Goal: Task Accomplishment & Management: Manage account settings

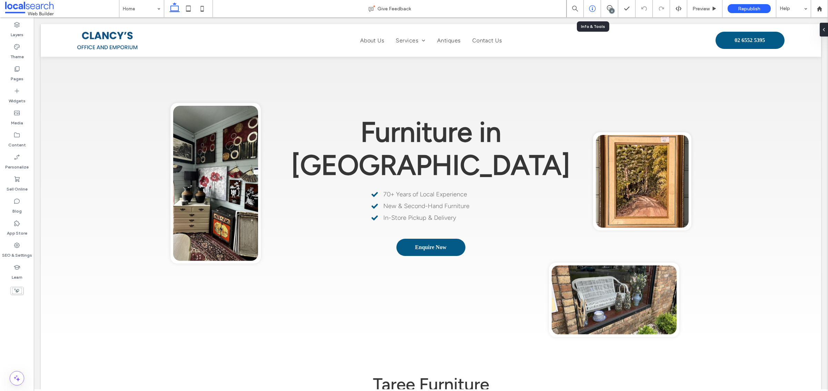
click at [590, 12] on icon at bounding box center [592, 8] width 7 height 7
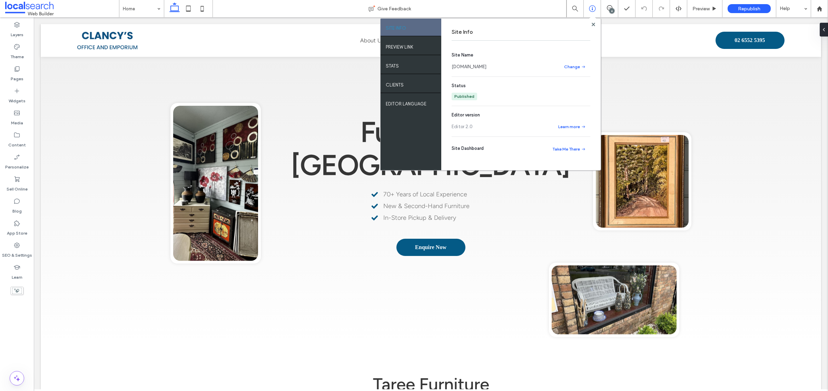
click at [613, 9] on div "6" at bounding box center [611, 10] width 5 height 5
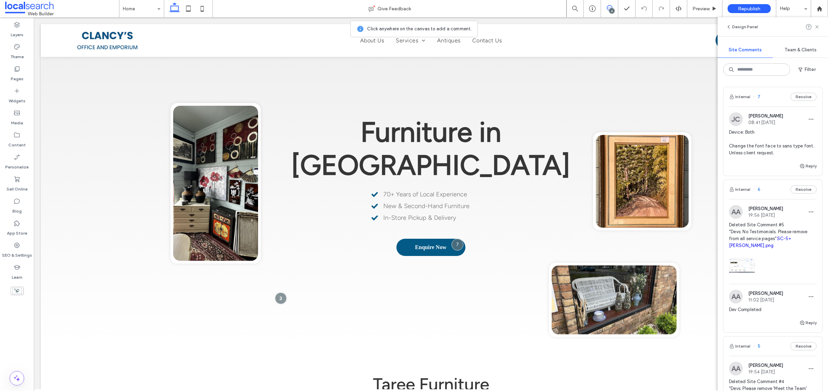
click at [768, 149] on span "Device: Both Change the font face to sans type font. Unless client request." at bounding box center [773, 143] width 88 height 28
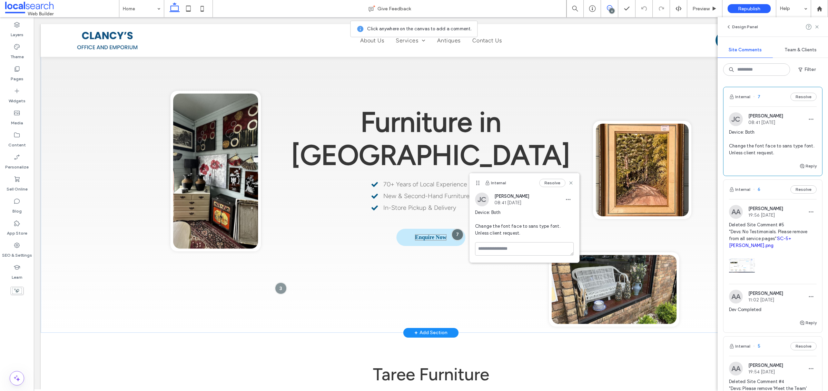
click at [436, 235] on span "Enquire Now" at bounding box center [430, 238] width 31 height 6
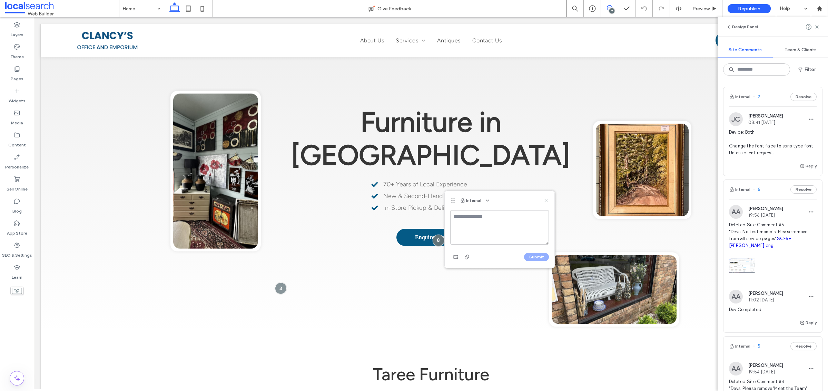
click at [547, 200] on use at bounding box center [545, 200] width 3 height 3
click at [815, 28] on use at bounding box center [816, 26] width 3 height 3
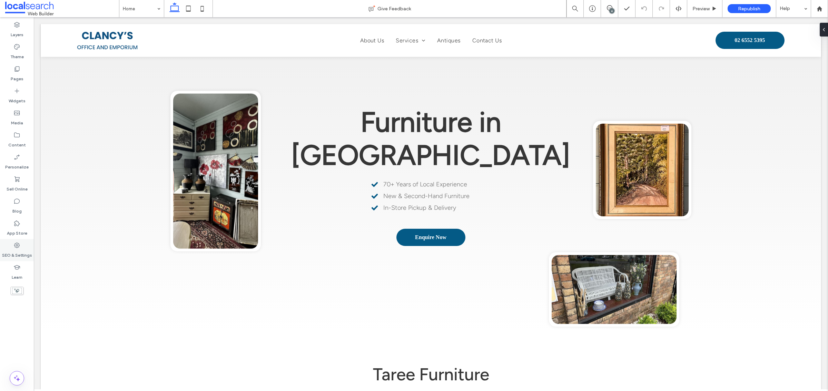
click at [27, 250] on label "SEO & Settings" at bounding box center [17, 254] width 30 height 10
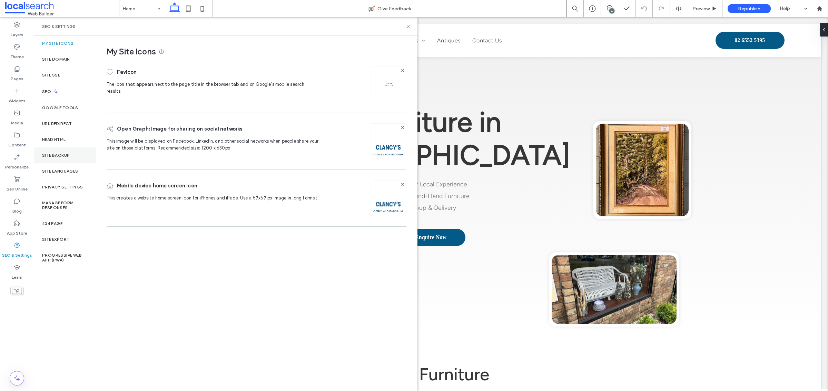
click at [73, 154] on div "Site Backup" at bounding box center [65, 156] width 62 height 16
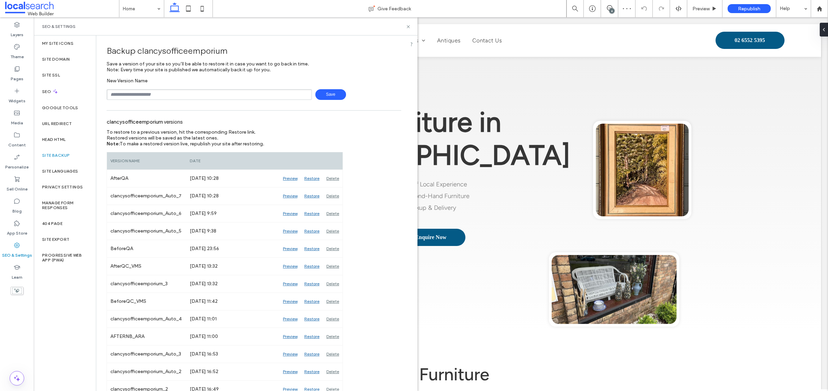
click at [227, 93] on input "text" at bounding box center [209, 94] width 205 height 11
type input "**********"
click at [331, 96] on span "Save" at bounding box center [330, 94] width 31 height 11
drag, startPoint x: 408, startPoint y: 26, endPoint x: 444, endPoint y: 0, distance: 43.5
click at [408, 26] on icon at bounding box center [408, 26] width 5 height 5
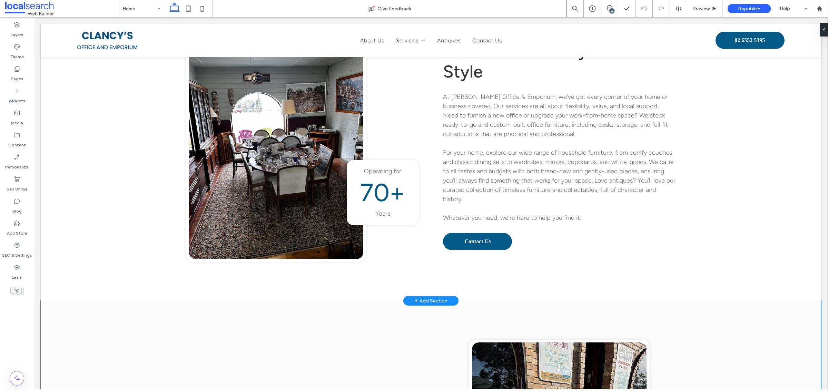
scroll to position [1424, 0]
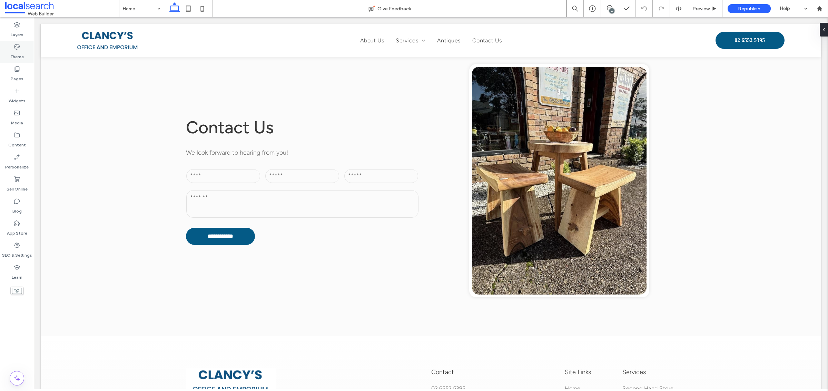
click at [14, 47] on icon at bounding box center [16, 46] width 7 height 7
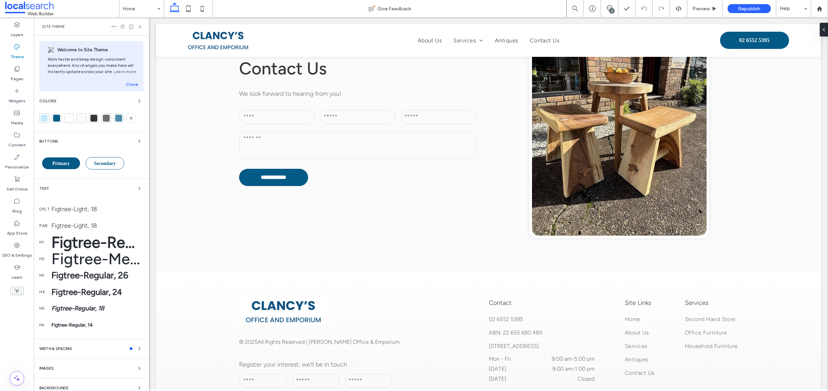
scroll to position [1384, 0]
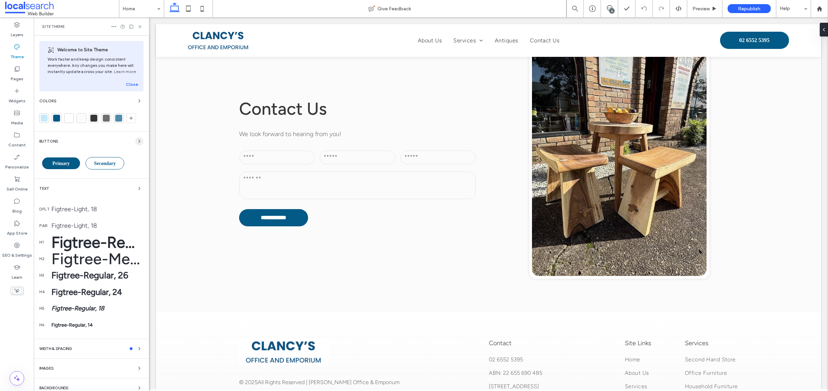
click at [137, 141] on icon "button" at bounding box center [140, 142] width 6 height 6
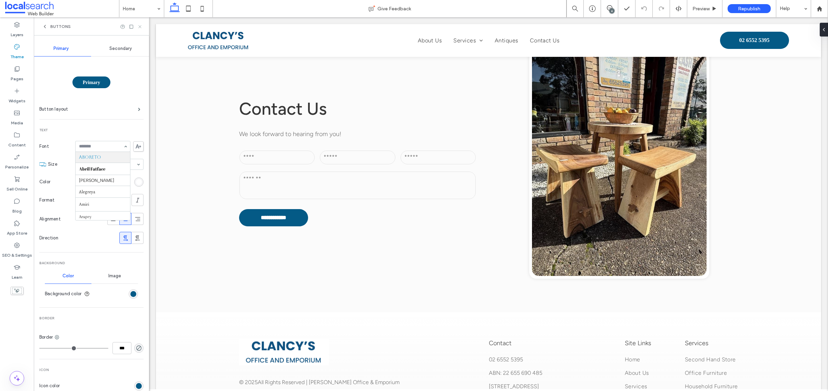
click at [140, 27] on use at bounding box center [139, 26] width 3 height 3
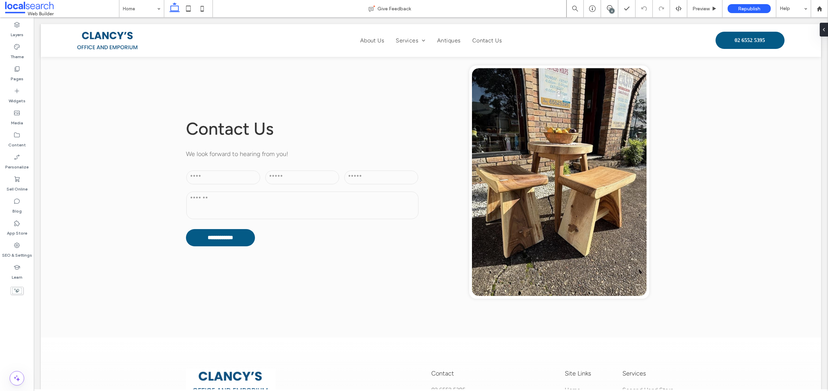
scroll to position [1424, 0]
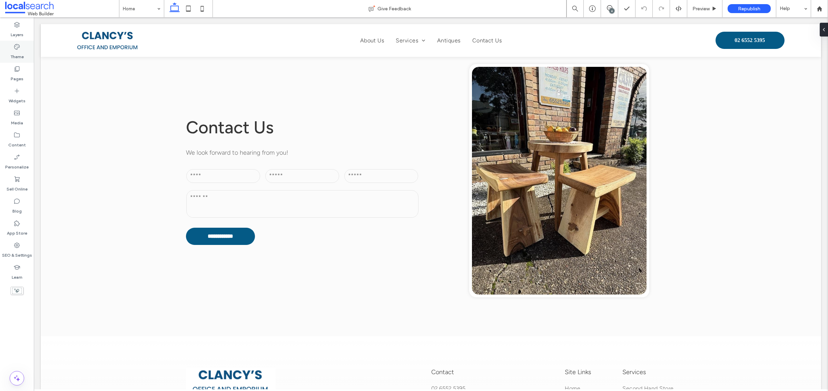
click at [16, 52] on label "Theme" at bounding box center [16, 55] width 13 height 10
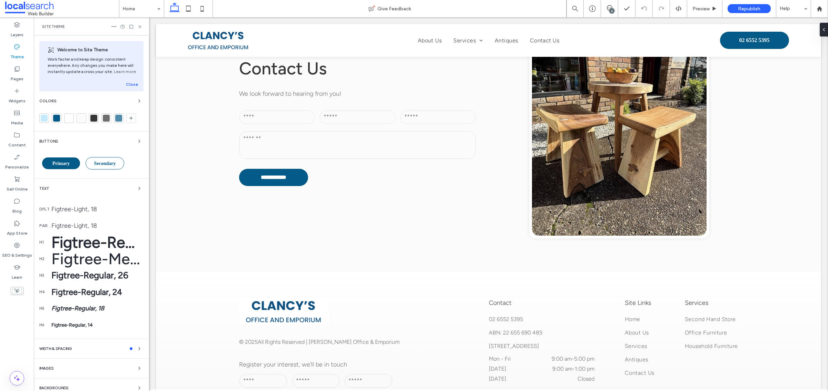
scroll to position [1384, 0]
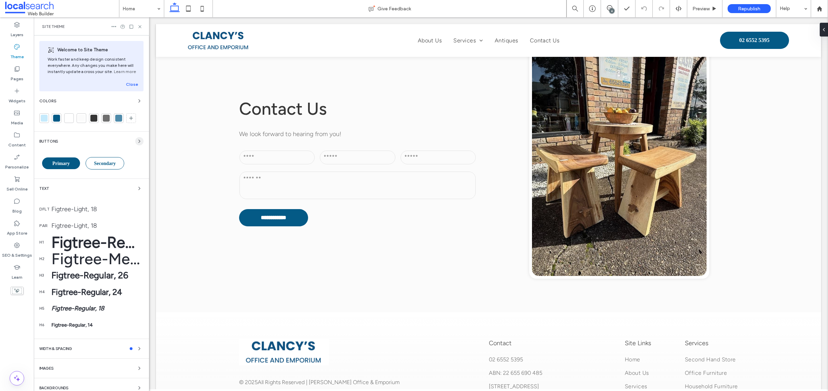
click at [139, 142] on use "button" at bounding box center [139, 141] width 1 height 3
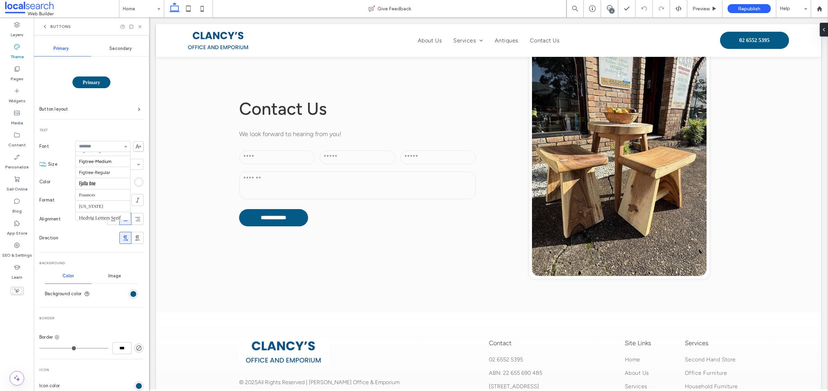
scroll to position [207, 0]
click at [113, 147] on input at bounding box center [101, 146] width 44 height 5
click at [111, 148] on input at bounding box center [101, 146] width 44 height 5
click at [122, 148] on div "Aboreto Abril Fatface [PERSON_NAME] Sans Alegreya [PERSON_NAME] Arapey [PERSON_…" at bounding box center [102, 146] width 55 height 11
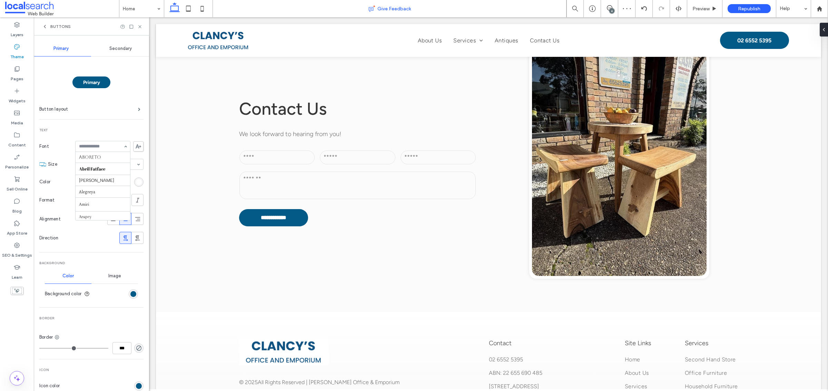
scroll to position [207, 0]
click at [104, 150] on div at bounding box center [103, 146] width 54 height 10
click at [118, 148] on div "Figtree-Light" at bounding box center [102, 146] width 55 height 11
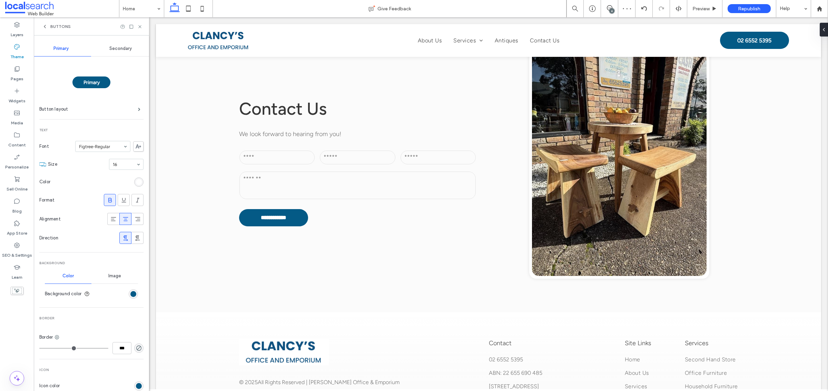
click at [136, 128] on div "Primary Button layout Text Font Figtree-Regular Size 16 Color Format Alignment …" at bounding box center [91, 305] width 104 height 496
click at [107, 198] on icon at bounding box center [110, 200] width 7 height 7
click at [109, 145] on input at bounding box center [101, 146] width 44 height 5
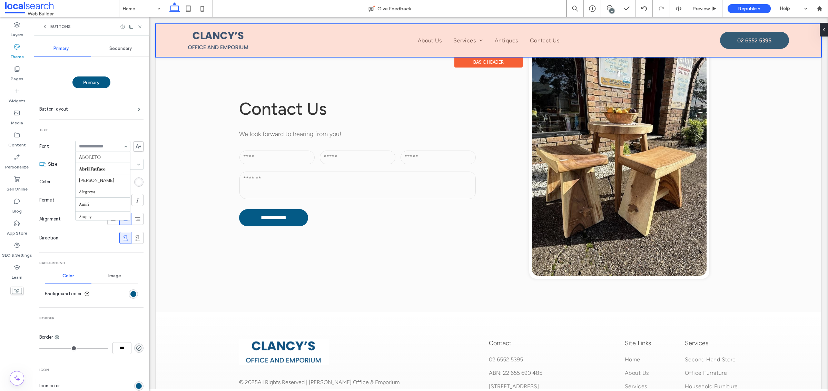
scroll to position [229, 0]
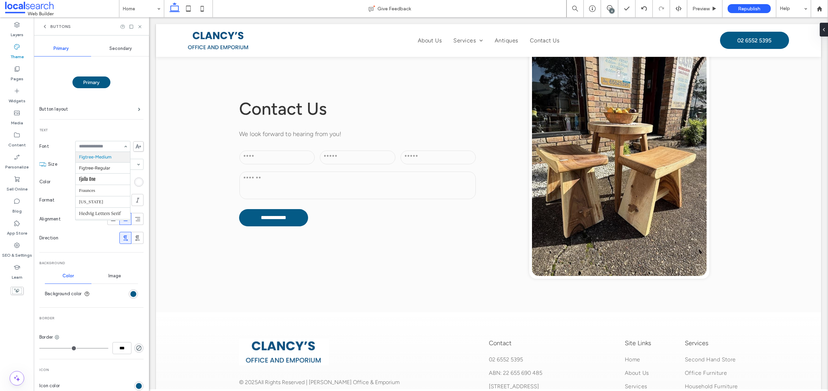
click at [117, 121] on div "Primary Button layout Text Font Aboreto Abril Fatface [PERSON_NAME] Sans Alegre…" at bounding box center [91, 305] width 104 height 496
click at [123, 130] on span "Text" at bounding box center [91, 130] width 104 height 5
click at [141, 26] on icon at bounding box center [139, 26] width 5 height 5
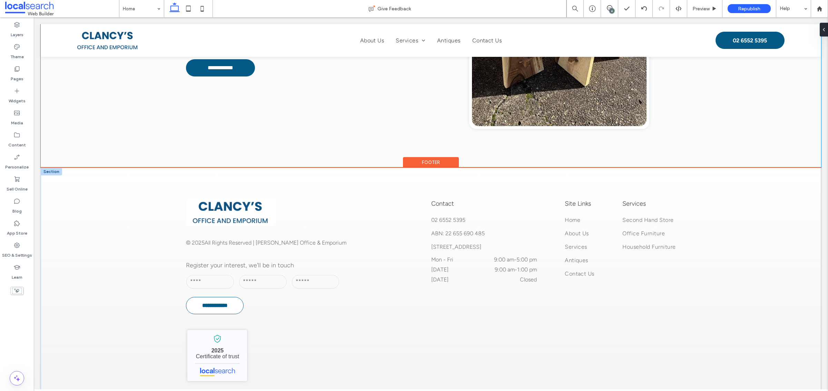
scroll to position [1646, 0]
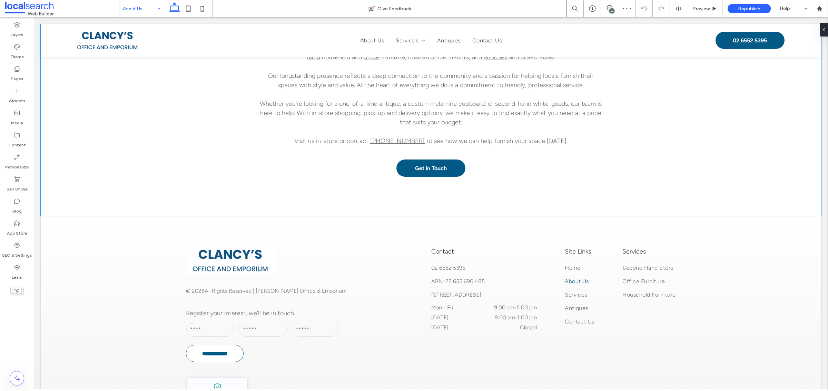
scroll to position [483, 0]
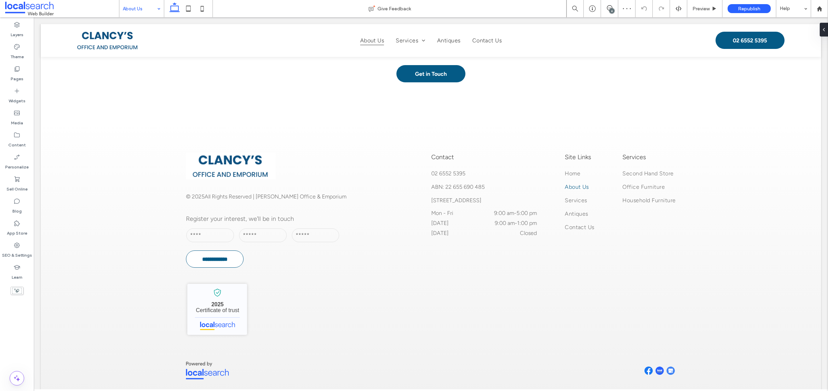
click at [140, 16] on input at bounding box center [140, 8] width 34 height 17
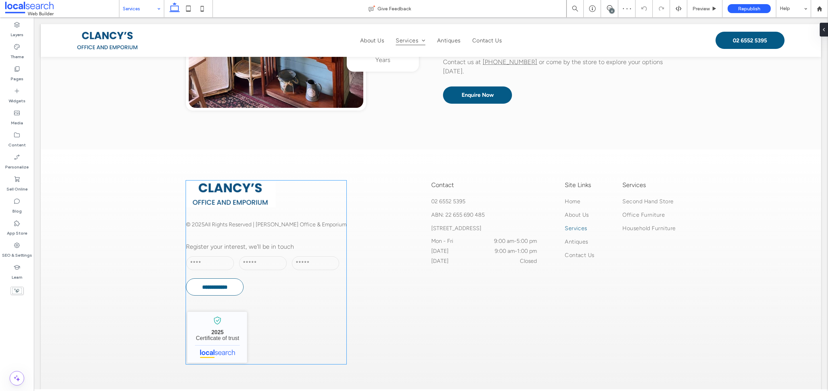
scroll to position [838, 0]
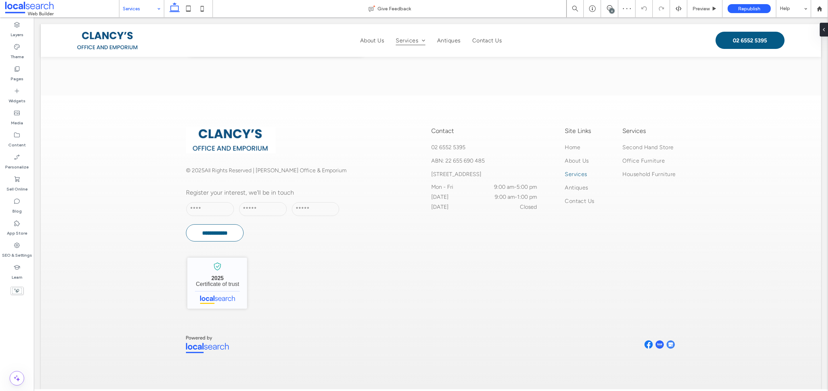
click at [138, 6] on input at bounding box center [140, 8] width 34 height 17
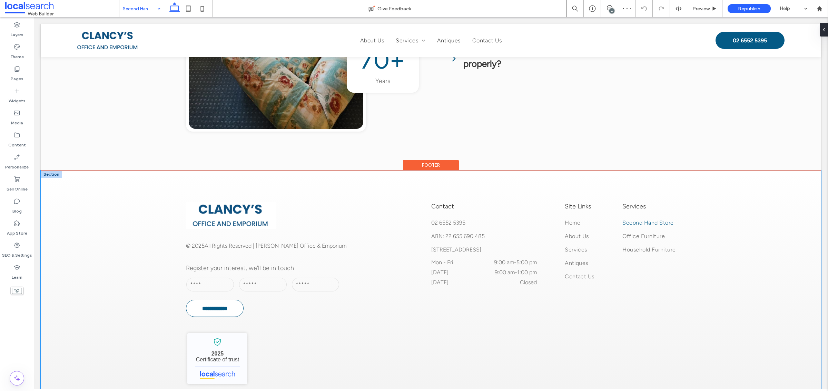
scroll to position [1465, 0]
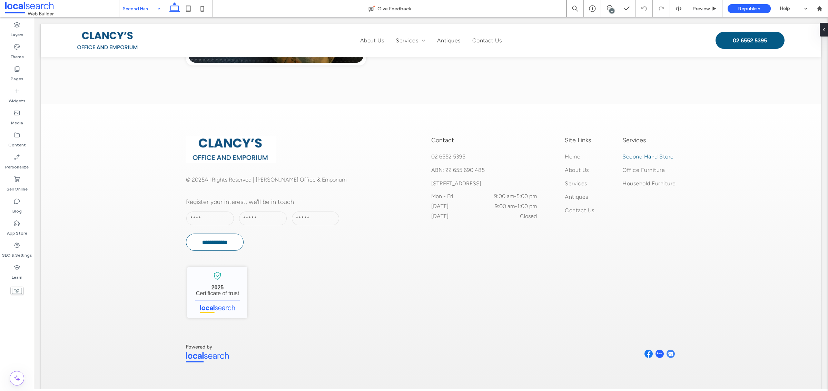
click at [155, 6] on div "Second Hand Store" at bounding box center [141, 8] width 44 height 17
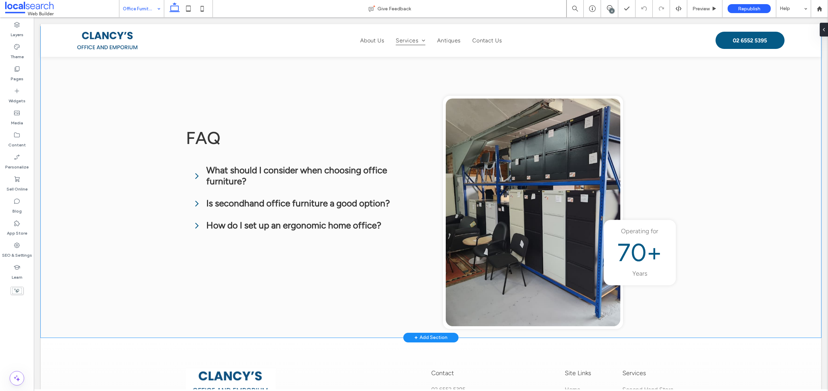
scroll to position [1793, 0]
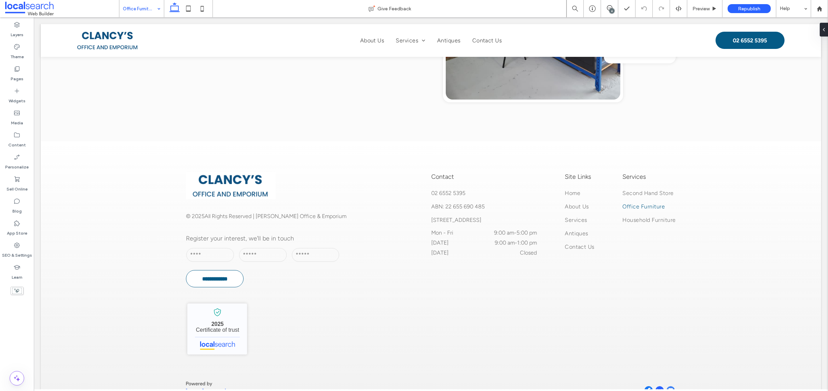
click at [139, 9] on input at bounding box center [140, 8] width 34 height 17
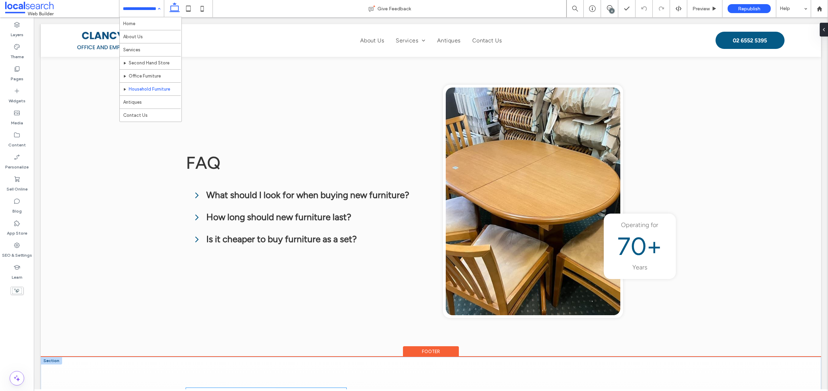
scroll to position [1883, 0]
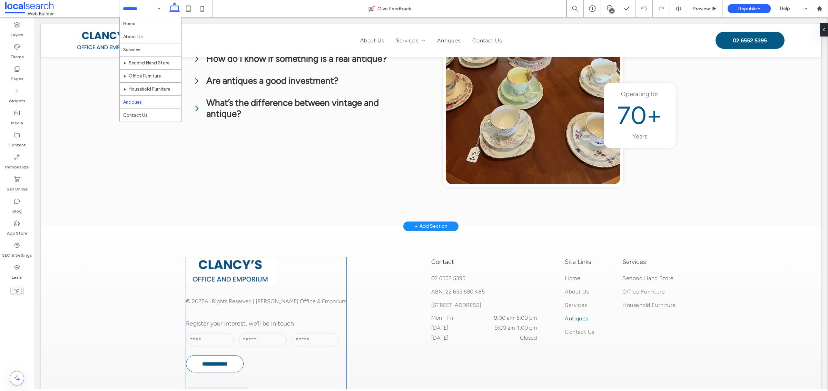
scroll to position [1228, 0]
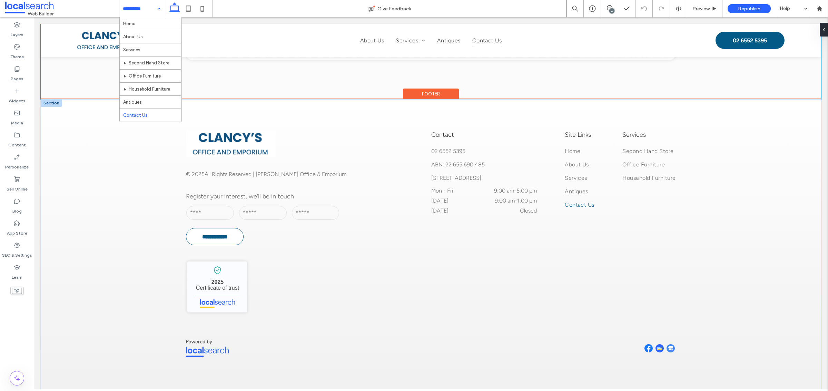
scroll to position [697, 0]
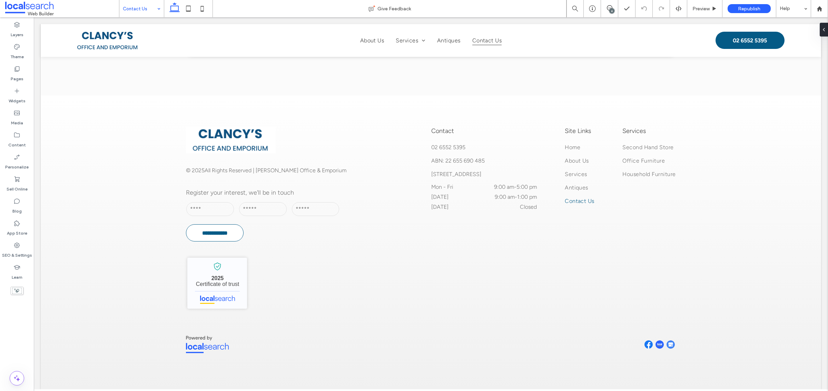
click at [610, 9] on div "6" at bounding box center [611, 10] width 5 height 5
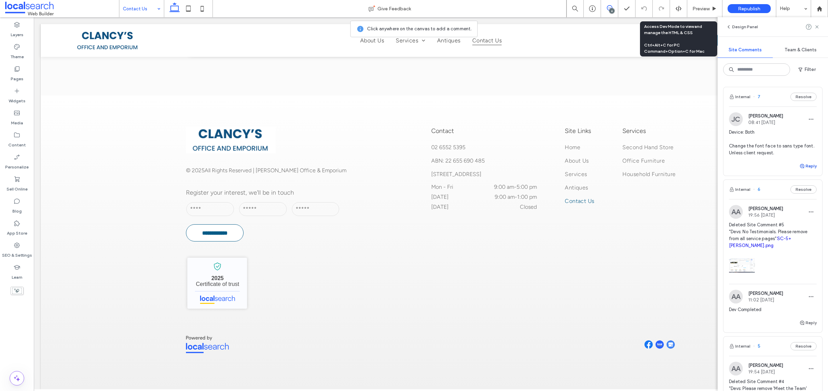
click at [804, 166] on button "Reply" at bounding box center [807, 166] width 17 height 8
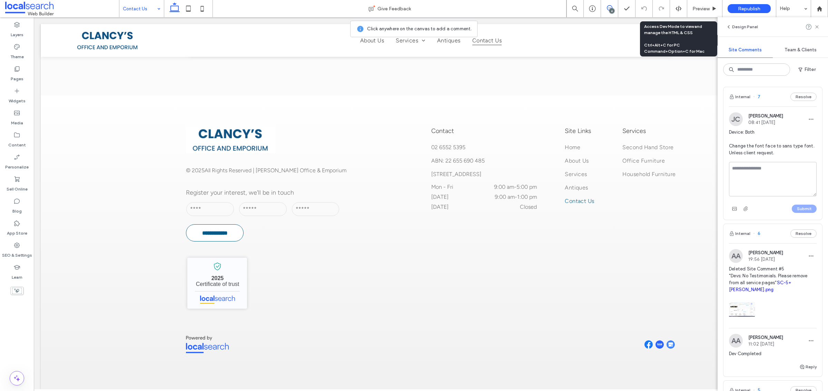
click at [763, 180] on textarea at bounding box center [773, 179] width 88 height 34
type textarea "**********"
click at [20, 53] on label "Theme" at bounding box center [16, 55] width 13 height 10
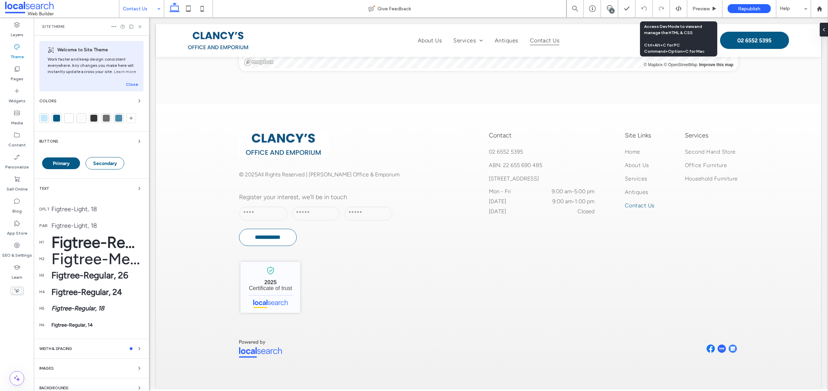
scroll to position [658, 0]
click at [138, 142] on icon "button" at bounding box center [140, 142] width 6 height 6
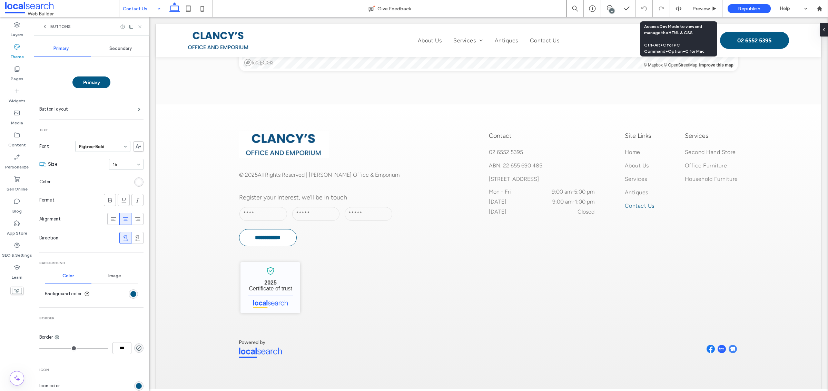
click at [141, 27] on icon at bounding box center [139, 26] width 5 height 5
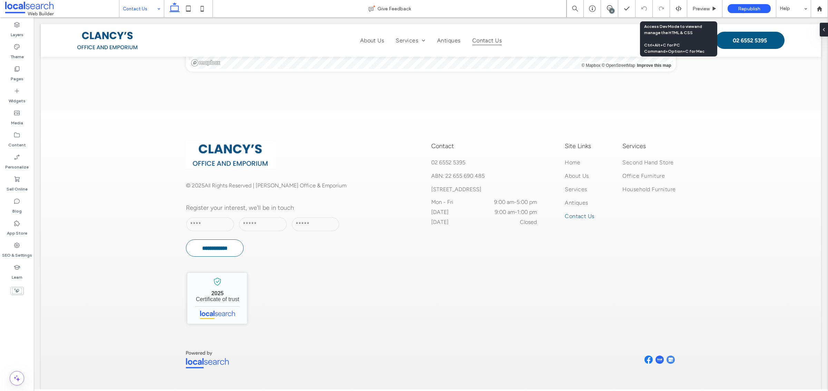
scroll to position [683, 0]
click at [607, 6] on icon at bounding box center [610, 8] width 6 height 6
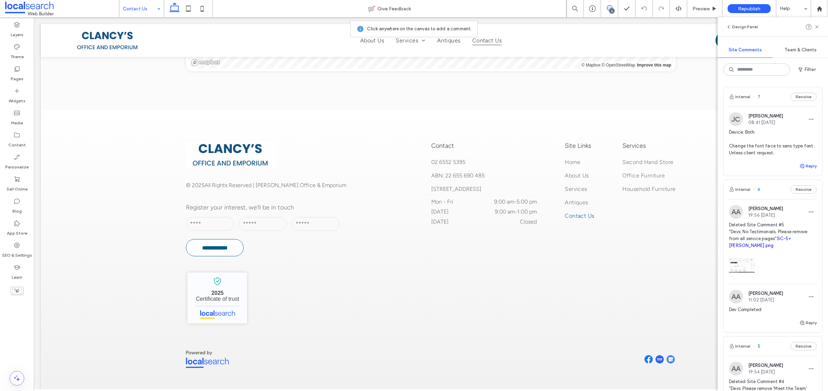
click at [801, 165] on button "Reply" at bounding box center [807, 166] width 17 height 8
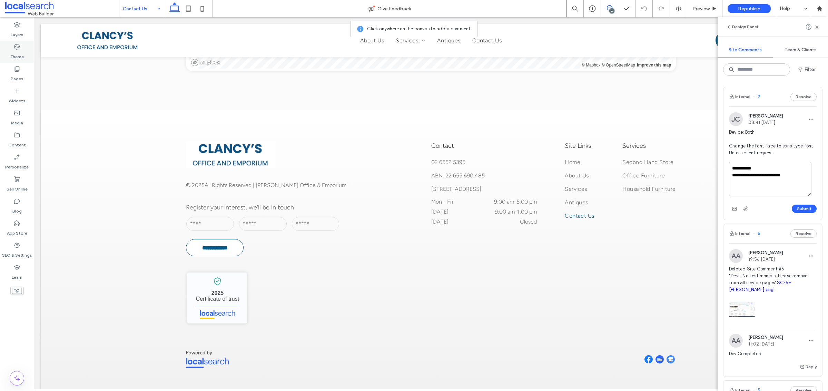
type textarea "**********"
click at [21, 51] on label "Theme" at bounding box center [16, 55] width 13 height 10
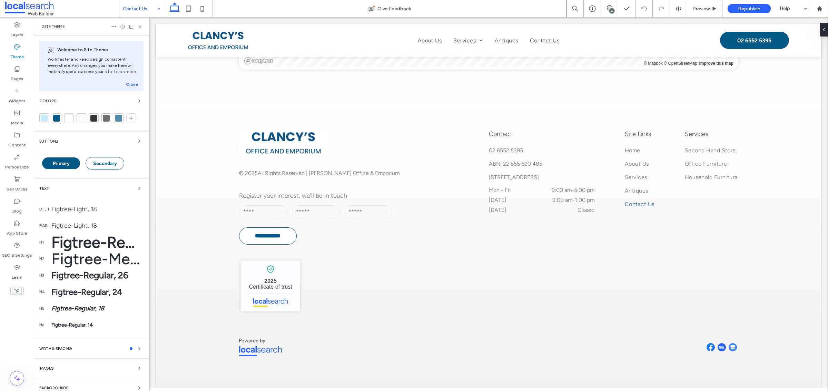
scroll to position [658, 0]
click at [141, 28] on icon at bounding box center [139, 26] width 5 height 5
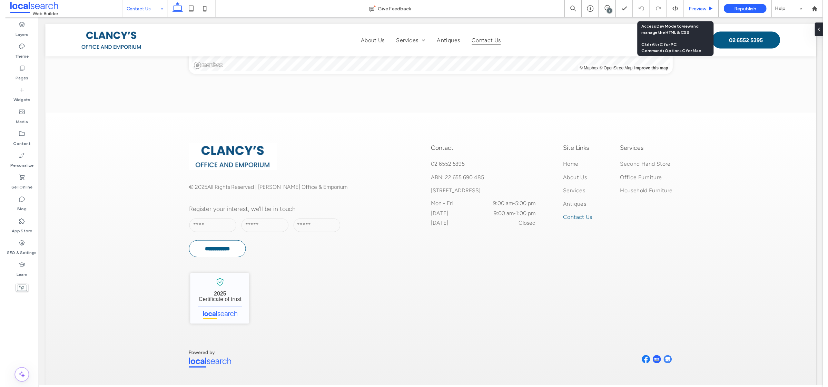
scroll to position [683, 0]
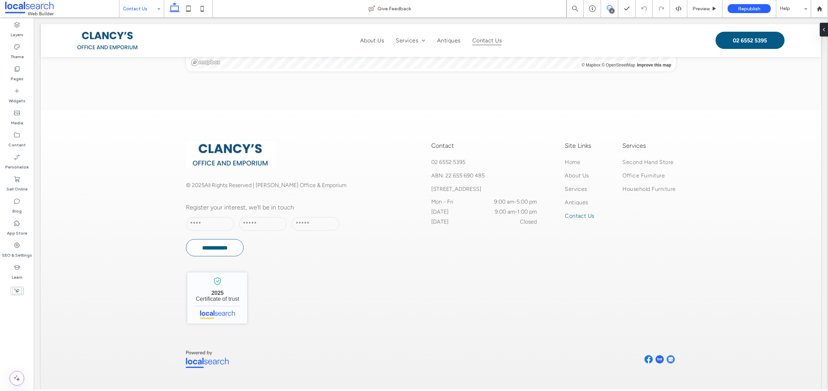
click at [608, 9] on icon at bounding box center [610, 8] width 6 height 6
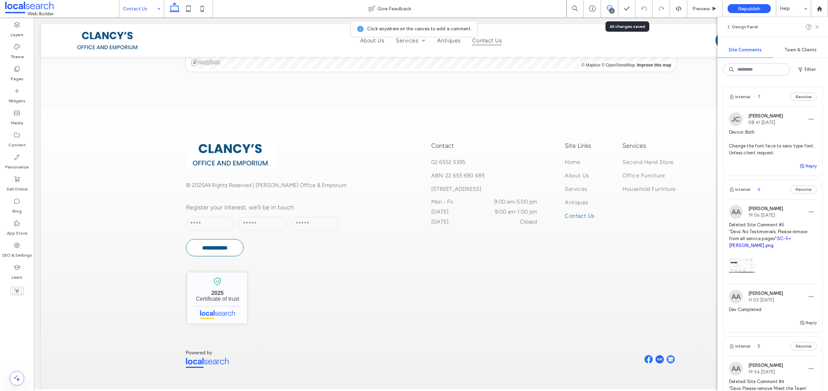
click at [802, 164] on button "Reply" at bounding box center [807, 166] width 17 height 8
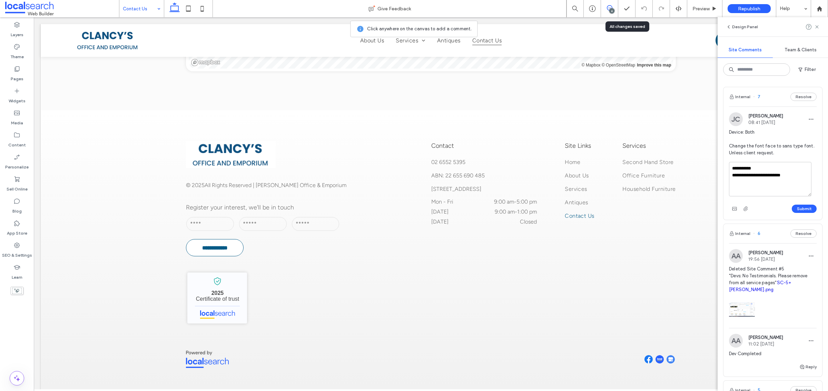
click at [800, 184] on textarea "**********" at bounding box center [770, 179] width 82 height 34
click at [807, 208] on button "Submit" at bounding box center [804, 209] width 25 height 8
click at [5, 243] on div "SEO & Settings" at bounding box center [17, 250] width 34 height 22
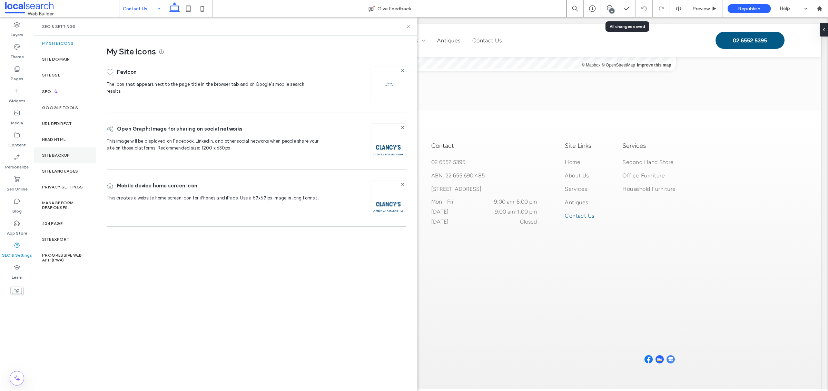
click at [65, 154] on label "Site Backup" at bounding box center [56, 155] width 28 height 5
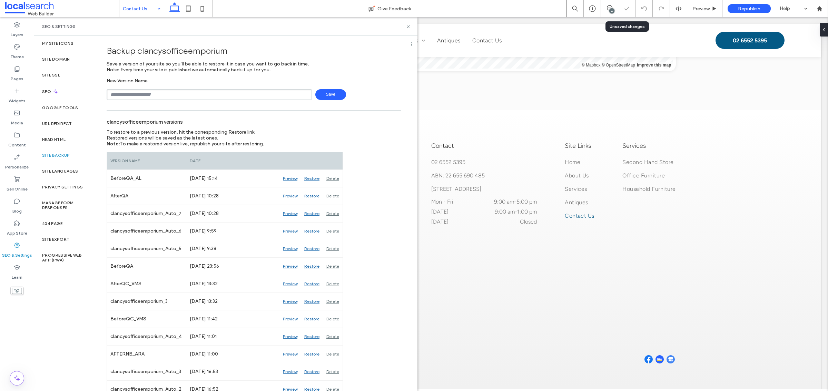
click at [149, 95] on input "text" at bounding box center [209, 94] width 205 height 11
click at [226, 90] on input "**********" at bounding box center [209, 94] width 205 height 11
type input "**********"
click at [328, 92] on span "Save" at bounding box center [330, 94] width 31 height 11
click at [406, 28] on icon at bounding box center [408, 26] width 5 height 5
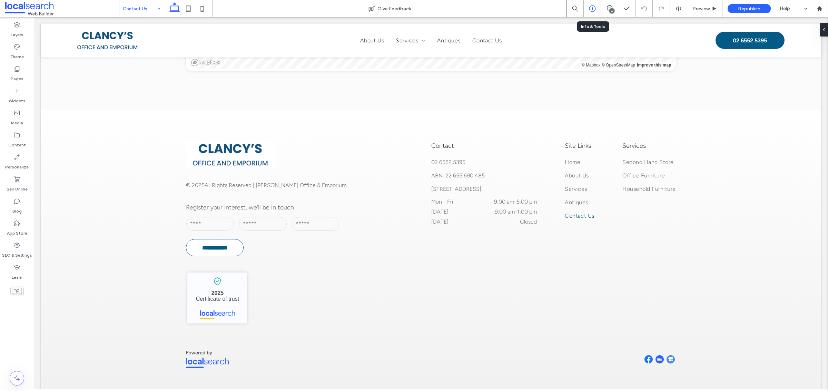
click at [590, 11] on icon at bounding box center [592, 8] width 7 height 7
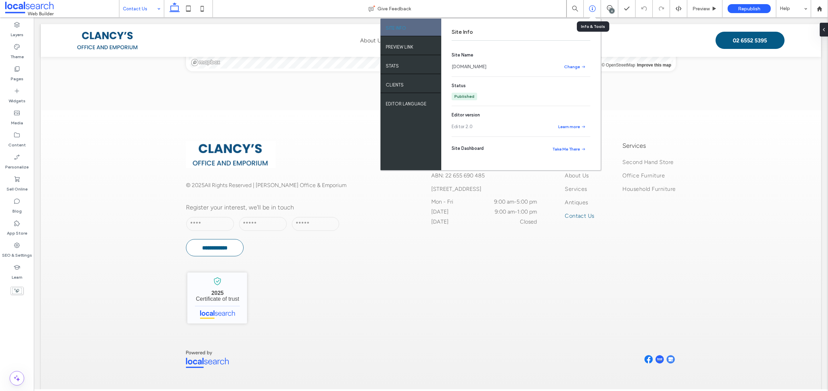
click at [589, 11] on icon at bounding box center [592, 8] width 7 height 7
click at [743, 11] on span "Republish" at bounding box center [749, 9] width 22 height 6
